Goal: Task Accomplishment & Management: Use online tool/utility

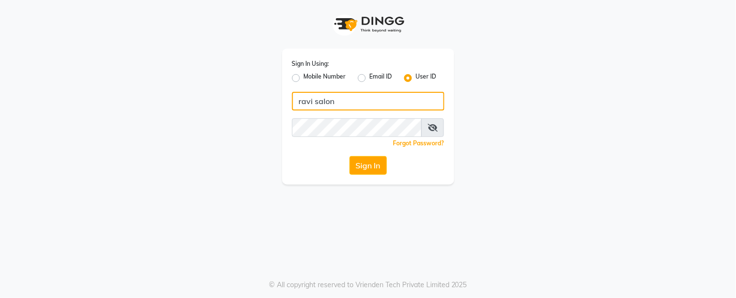
click at [398, 100] on input "ravi salon" at bounding box center [368, 101] width 152 height 19
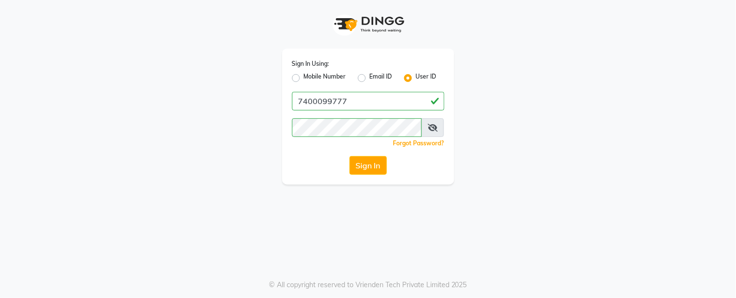
click at [395, 102] on input "7400099777" at bounding box center [368, 101] width 152 height 19
type input "ravi salon"
click at [377, 167] on button "Sign In" at bounding box center [367, 165] width 37 height 19
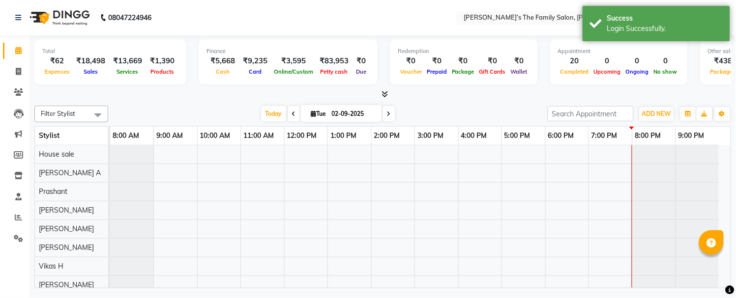
select select "en"
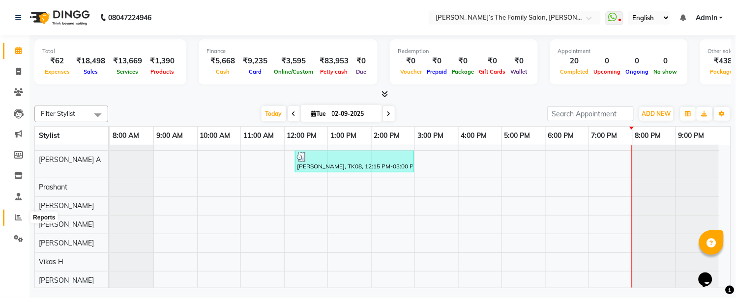
click at [10, 219] on span at bounding box center [18, 217] width 17 height 11
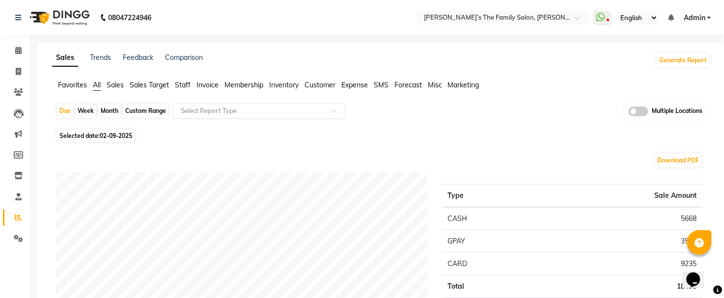
click at [277, 108] on input "text" at bounding box center [250, 111] width 142 height 10
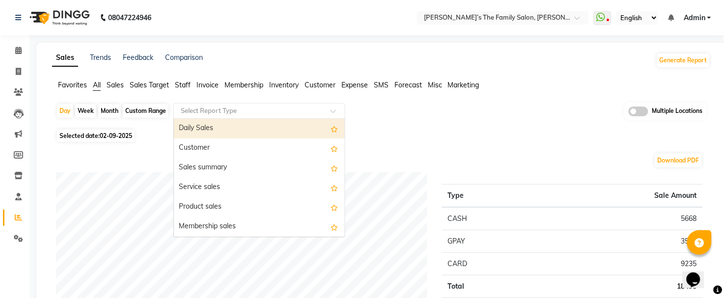
click at [189, 84] on span "Staff" at bounding box center [183, 85] width 16 height 9
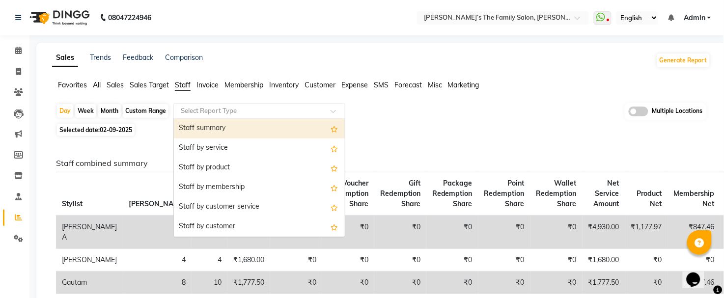
click at [230, 104] on div "Select Report Type" at bounding box center [259, 111] width 172 height 16
click at [116, 109] on div "Month" at bounding box center [109, 111] width 23 height 14
select select "9"
select select "2025"
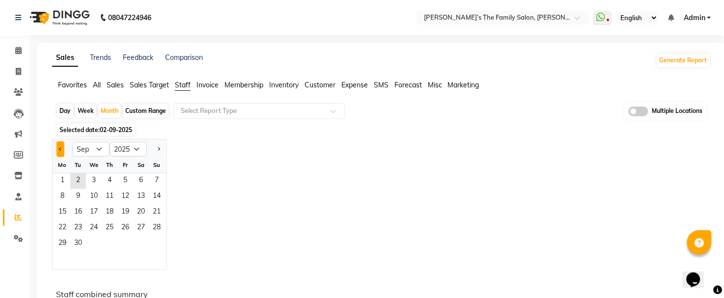
click at [64, 144] on button "Previous month" at bounding box center [61, 150] width 8 height 16
select select "8"
click at [123, 180] on span "1" at bounding box center [125, 181] width 16 height 16
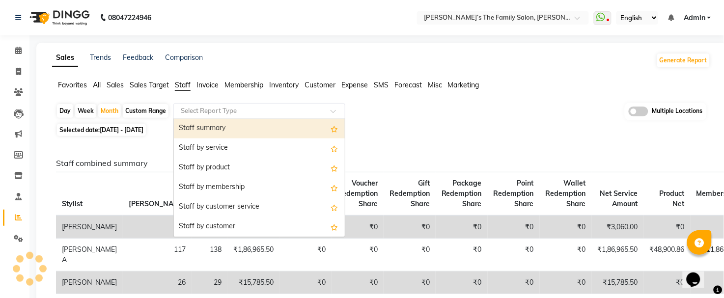
click at [252, 107] on input "text" at bounding box center [250, 111] width 142 height 10
click at [256, 131] on div "Staff summary" at bounding box center [259, 129] width 171 height 20
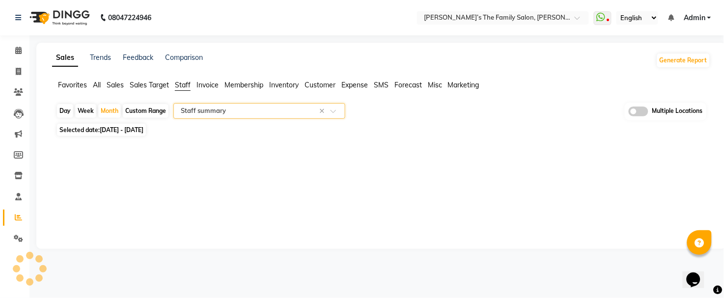
select select "full_report"
select select "csv"
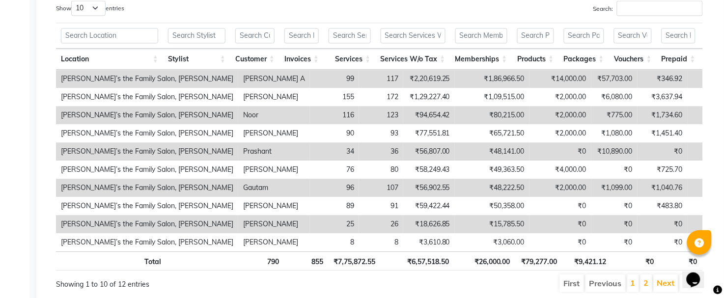
click at [530, 116] on td "₹2,000.00" at bounding box center [561, 115] width 62 height 18
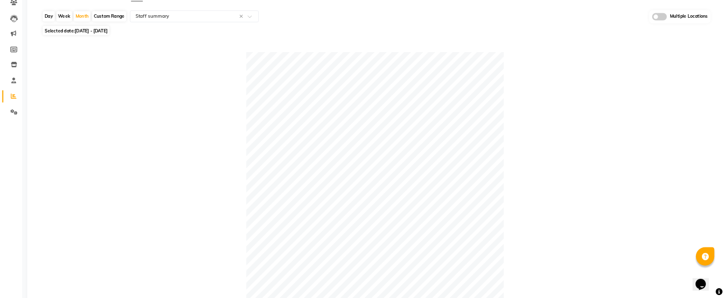
scroll to position [89, 0]
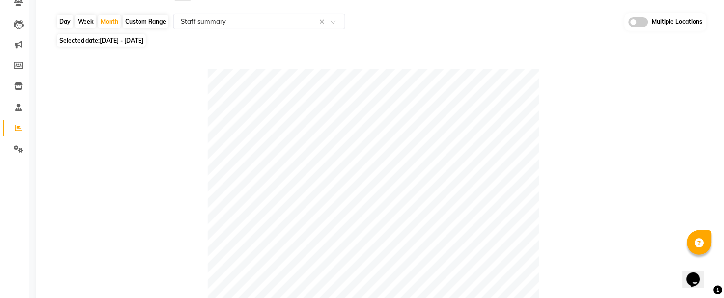
click at [681, 135] on div at bounding box center [379, 235] width 647 height 332
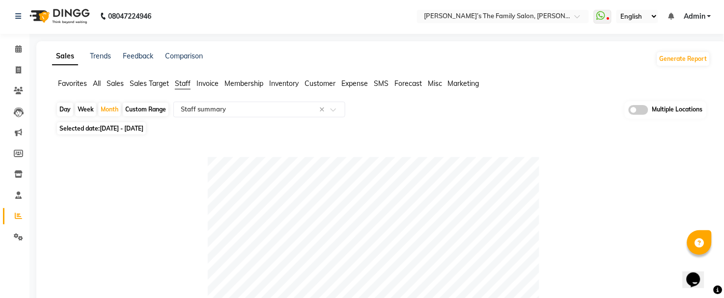
scroll to position [262, 0]
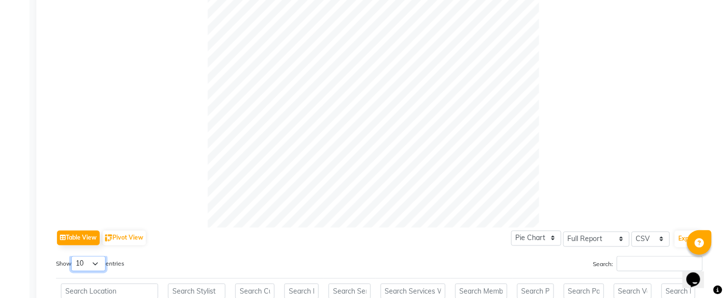
click at [78, 261] on select "10 25 50 100" at bounding box center [88, 264] width 34 height 15
select select "100"
click at [73, 257] on select "10 25 50 100" at bounding box center [88, 264] width 34 height 15
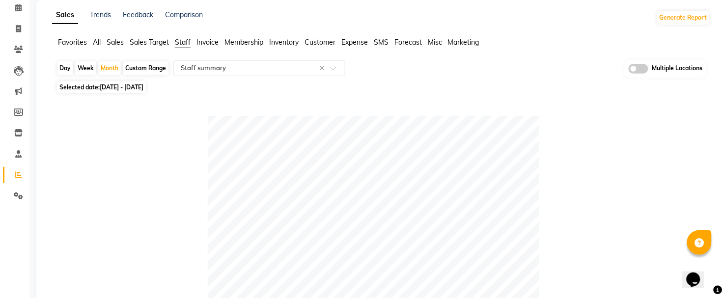
scroll to position [0, 0]
